Goal: Register for event/course

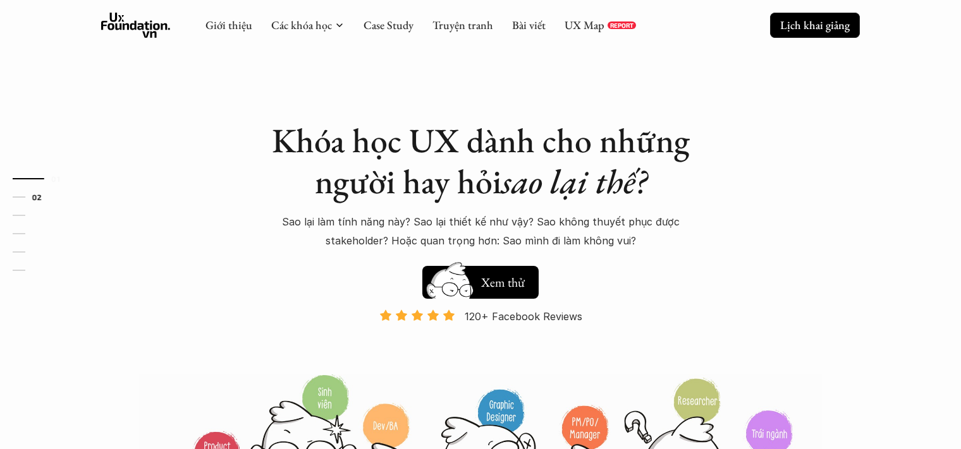
click at [817, 25] on p "Lịch khai giảng" at bounding box center [815, 25] width 70 height 15
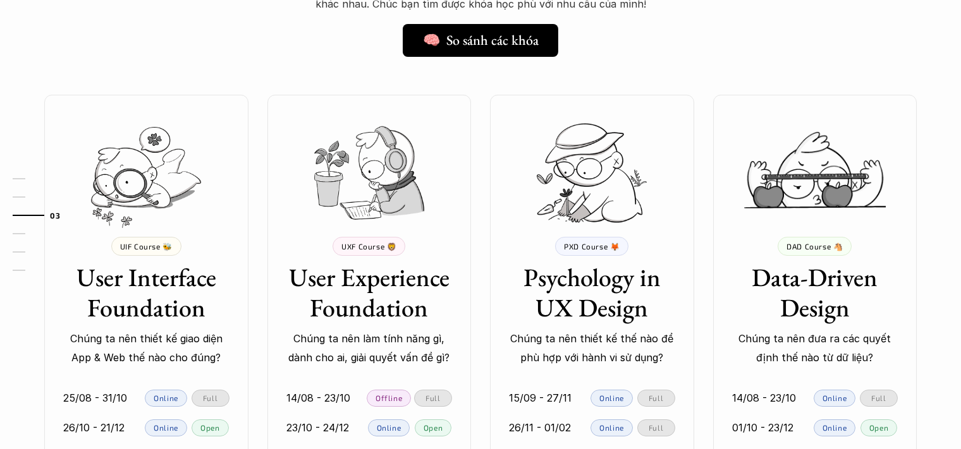
scroll to position [1212, 0]
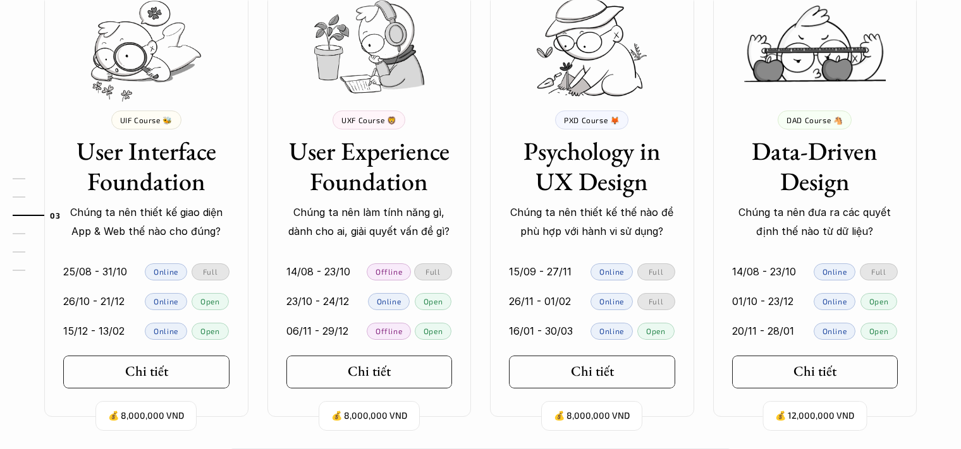
click at [376, 219] on p "Chúng ta nên làm tính năng gì, dành cho ai, giải quyết vấn đề gì?" at bounding box center [369, 222] width 166 height 39
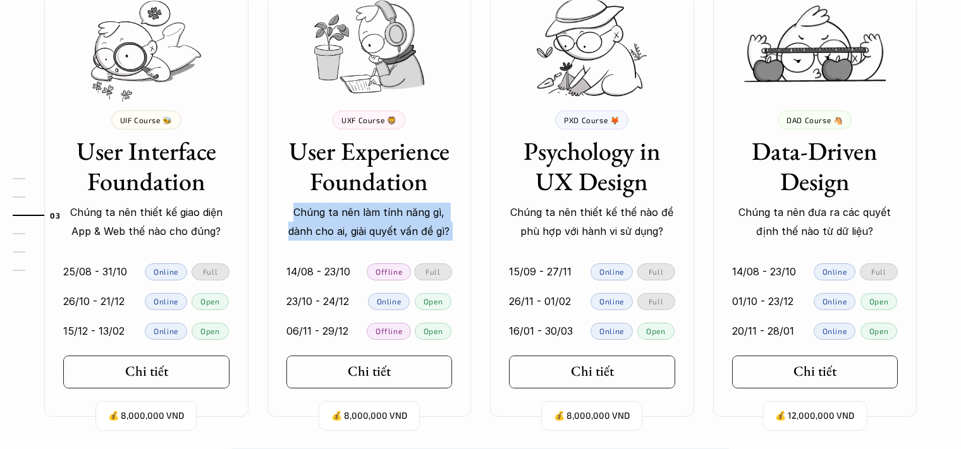
click at [376, 219] on p "Chúng ta nên làm tính năng gì, dành cho ai, giải quyết vấn đề gì?" at bounding box center [369, 222] width 166 height 39
click at [391, 221] on p "Chúng ta nên làm tính năng gì, dành cho ai, giải quyết vấn đề gì?" at bounding box center [369, 222] width 166 height 39
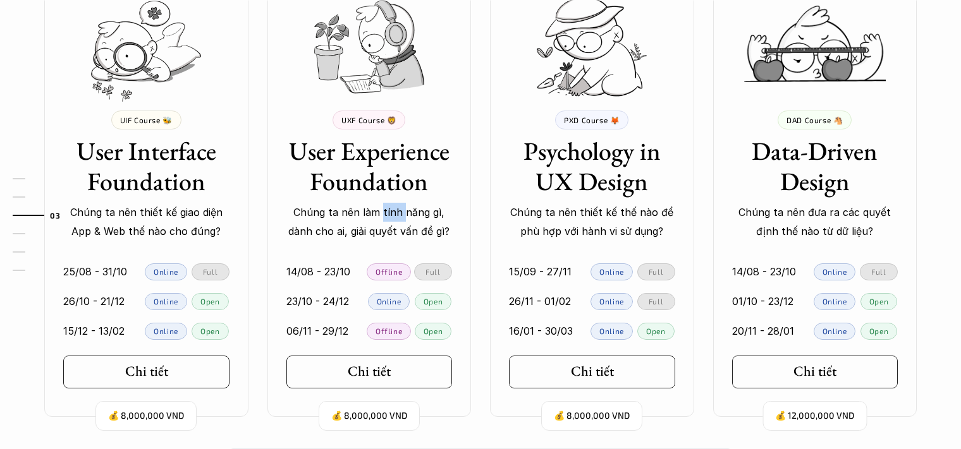
click at [391, 221] on p "Chúng ta nên làm tính năng gì, dành cho ai, giải quyết vấn đề gì?" at bounding box center [369, 222] width 166 height 39
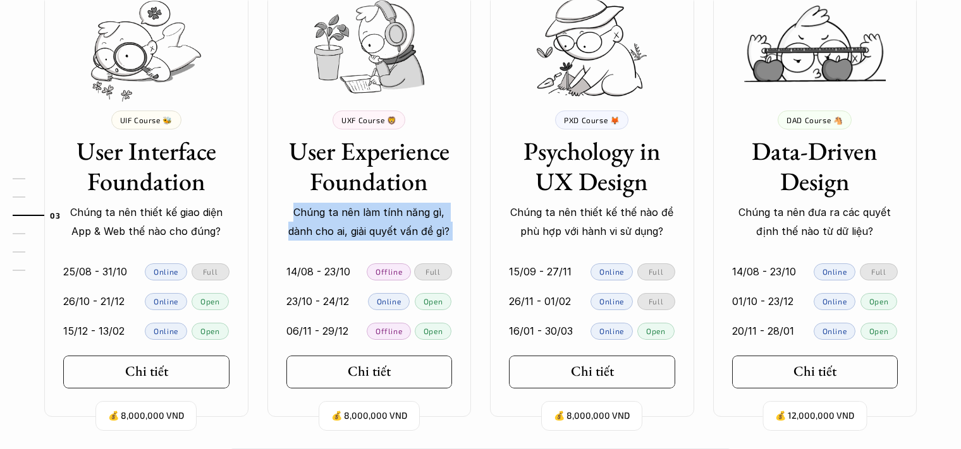
click at [391, 221] on p "Chúng ta nên làm tính năng gì, dành cho ai, giải quyết vấn đề gì?" at bounding box center [369, 222] width 166 height 39
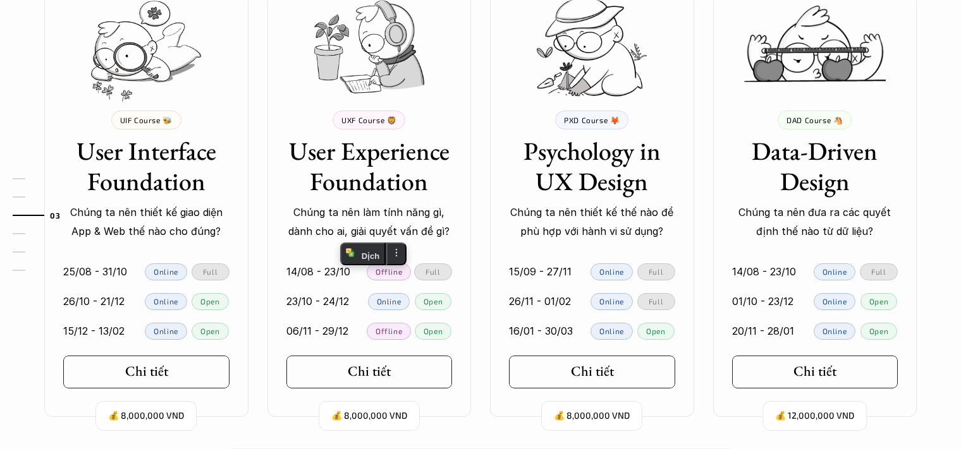
click at [839, 212] on p "Chúng ta nên đưa ra các quyết định thế nào từ dữ liệu?" at bounding box center [815, 222] width 166 height 39
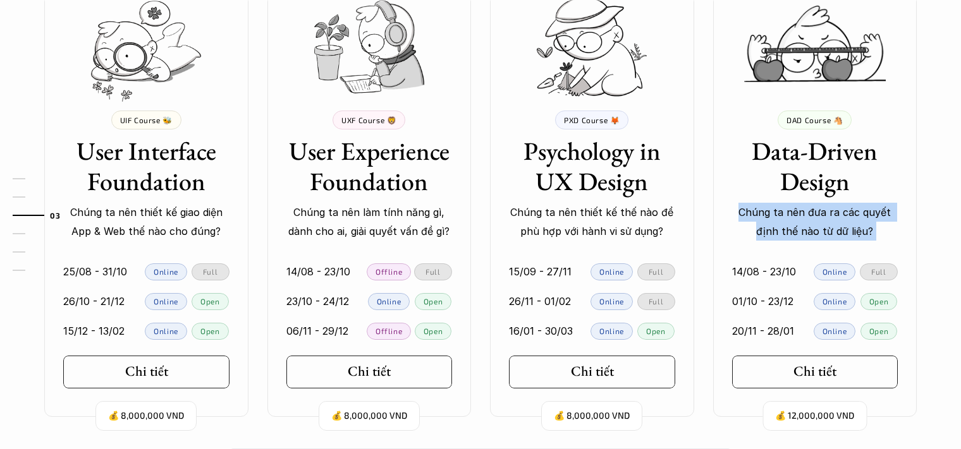
click at [839, 212] on p "Chúng ta nên đưa ra các quyết định thế nào từ dữ liệu?" at bounding box center [815, 222] width 166 height 39
click at [846, 216] on p "Chúng ta nên đưa ra các quyết định thế nào từ dữ liệu?" at bounding box center [815, 222] width 166 height 39
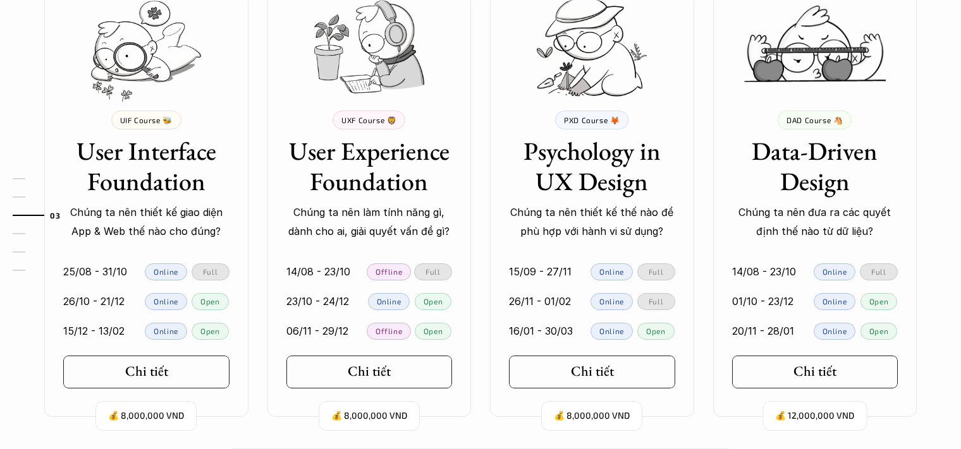
scroll to position [1338, 0]
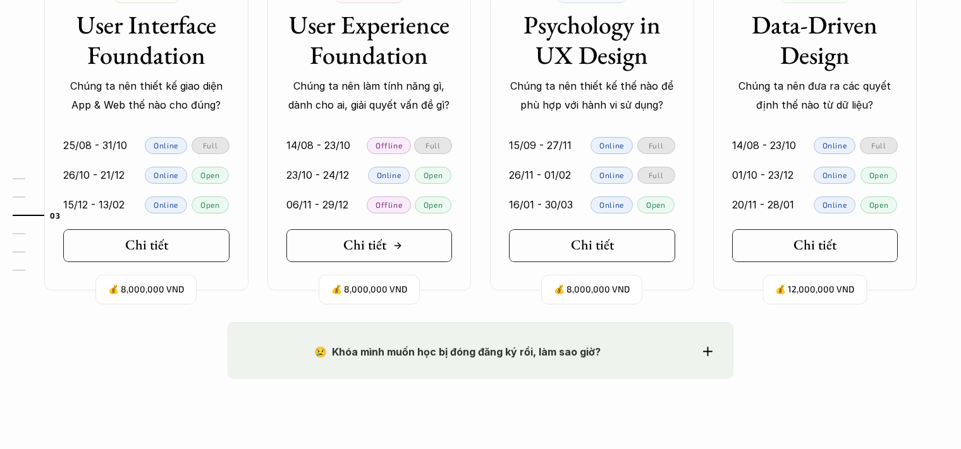
click at [406, 249] on link "Chi tiết" at bounding box center [369, 245] width 166 height 33
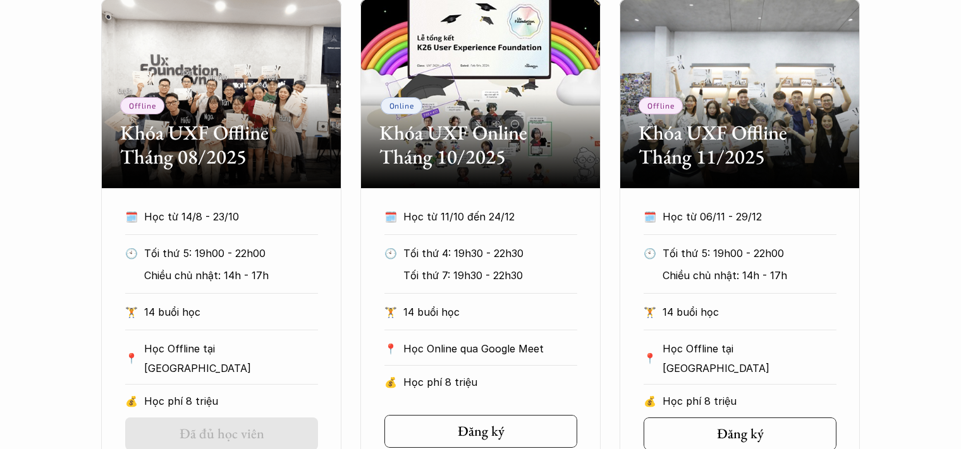
scroll to position [885, 0]
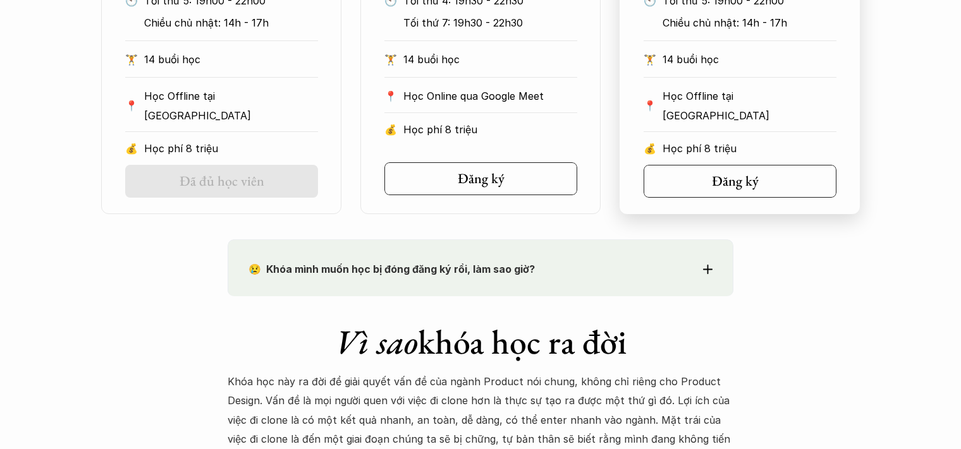
click at [743, 166] on link "Đăng ký" at bounding box center [739, 181] width 193 height 33
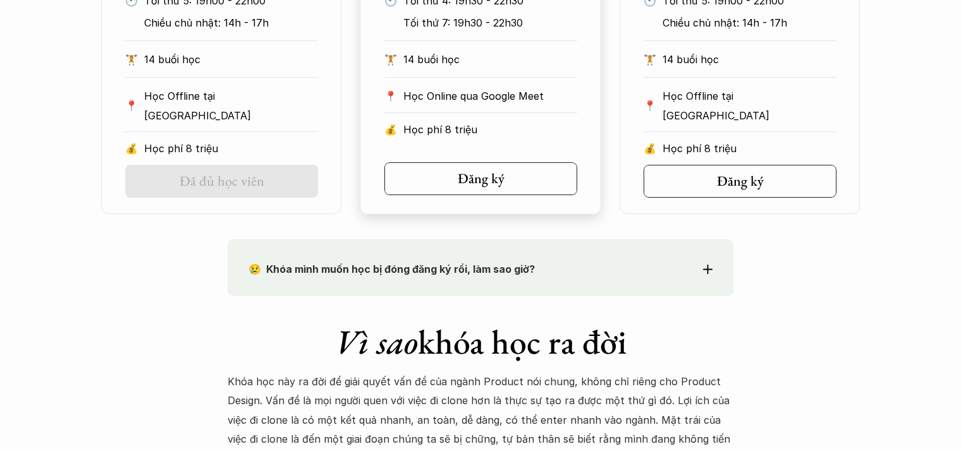
scroll to position [1075, 0]
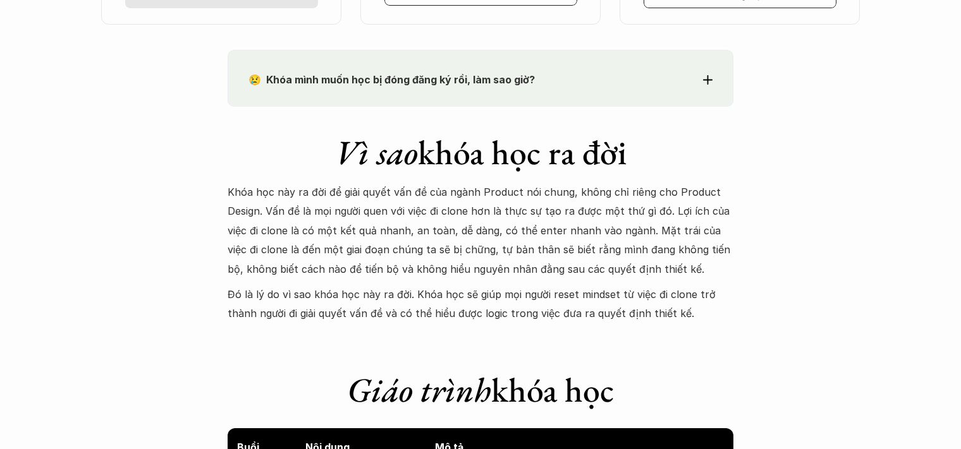
click at [649, 296] on p "Đó là lý do vì sao khóa học này ra đời. Khóa học sẽ giúp mọi người reset mindse…" at bounding box center [481, 304] width 506 height 39
click at [683, 300] on p "Đó là lý do vì sao khóa học này ra đời. Khóa học sẽ giúp mọi người reset mindse…" at bounding box center [481, 304] width 506 height 39
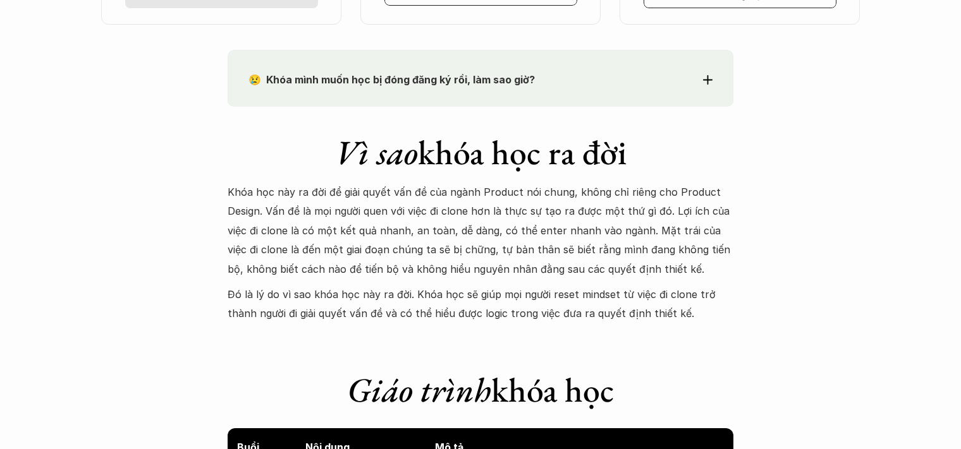
click at [621, 303] on p "Đó là lý do vì sao khóa học này ra đời. Khóa học sẽ giúp mọi người reset mindse…" at bounding box center [481, 304] width 506 height 39
drag, startPoint x: 585, startPoint y: 304, endPoint x: 566, endPoint y: 305, distance: 19.0
click at [564, 305] on p "Đó là lý do vì sao khóa học này ra đời. Khóa học sẽ giúp mọi người reset mindse…" at bounding box center [481, 304] width 506 height 39
drag, startPoint x: 566, startPoint y: 305, endPoint x: 669, endPoint y: 308, distance: 103.1
click at [669, 308] on p "Đó là lý do vì sao khóa học này ra đời. Khóa học sẽ giúp mọi người reset mindse…" at bounding box center [481, 304] width 506 height 39
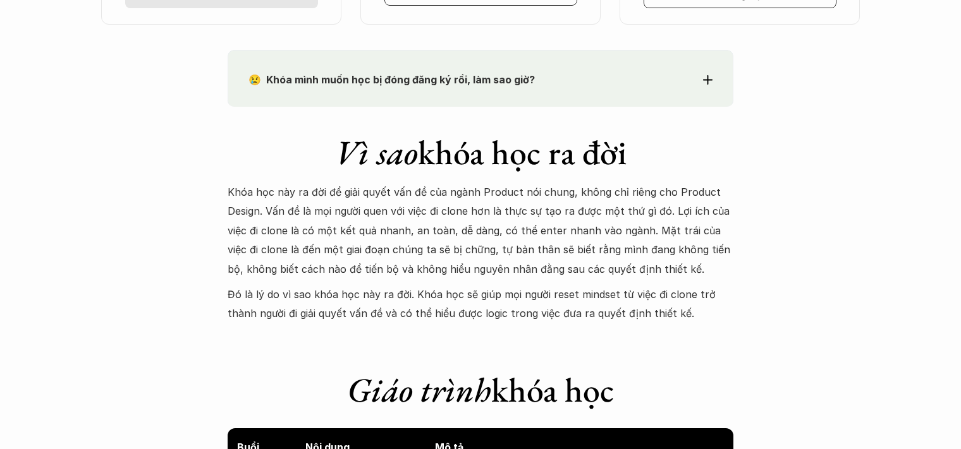
click at [669, 308] on p "Đó là lý do vì sao khóa học này ra đời. Khóa học sẽ giúp mọi người reset mindse…" at bounding box center [481, 304] width 506 height 39
click at [674, 305] on p "Đó là lý do vì sao khóa học này ra đời. Khóa học sẽ giúp mọi người reset mindse…" at bounding box center [481, 304] width 506 height 39
click at [675, 298] on p "Đó là lý do vì sao khóa học này ra đời. Khóa học sẽ giúp mọi người reset mindse…" at bounding box center [481, 304] width 506 height 39
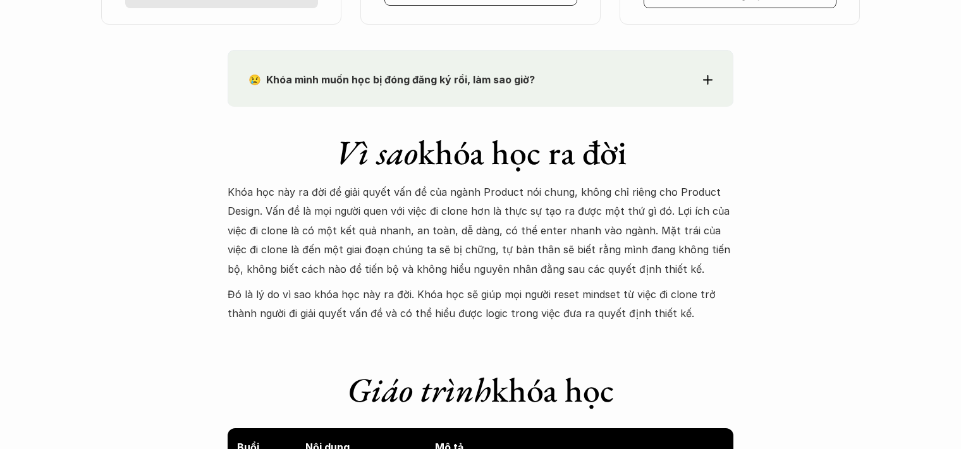
click at [703, 298] on p "Đó là lý do vì sao khóa học này ra đời. Khóa học sẽ giúp mọi người reset mindse…" at bounding box center [481, 304] width 506 height 39
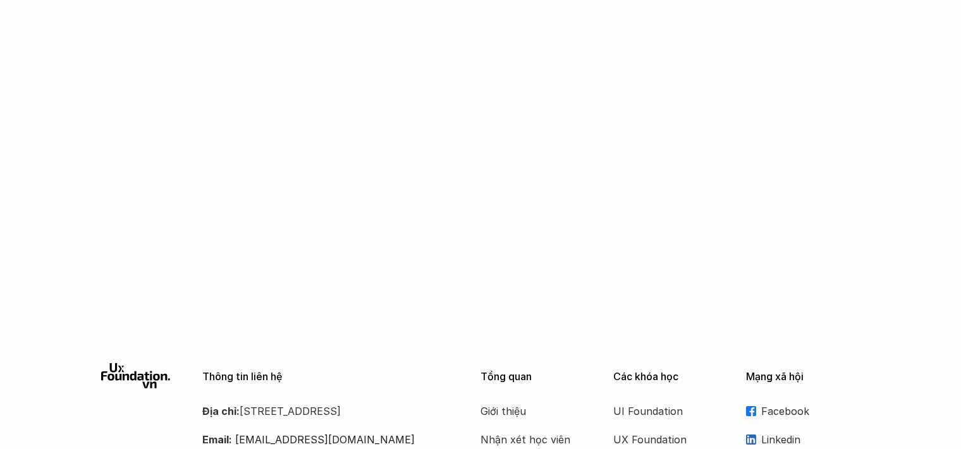
scroll to position [2228, 0]
